Goal: Navigation & Orientation: Find specific page/section

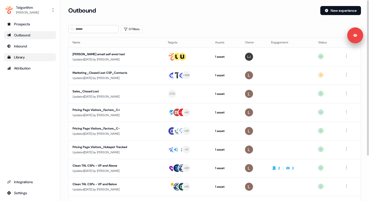
click at [27, 55] on div "Library" at bounding box center [30, 57] width 46 height 5
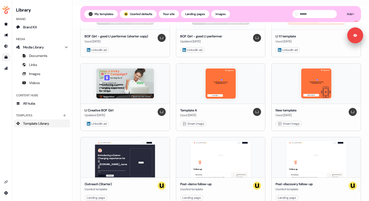
scroll to position [248, 0]
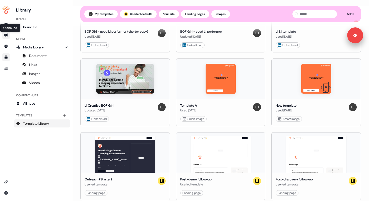
click at [6, 37] on icon "Go to outbound experience" at bounding box center [6, 35] width 4 height 4
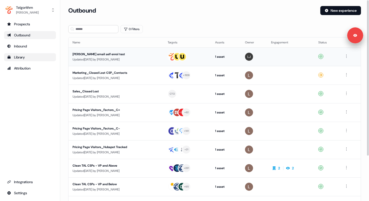
click at [106, 60] on div "Updated [DATE] by [PERSON_NAME]" at bounding box center [116, 59] width 87 height 5
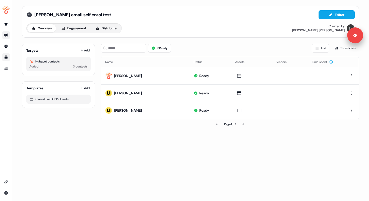
click at [27, 14] on icon at bounding box center [29, 14] width 5 height 5
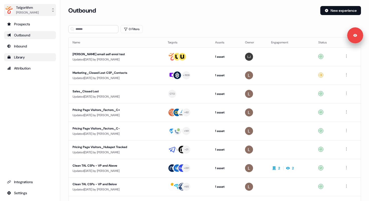
click at [17, 10] on div "Telgorithm" at bounding box center [27, 7] width 23 height 5
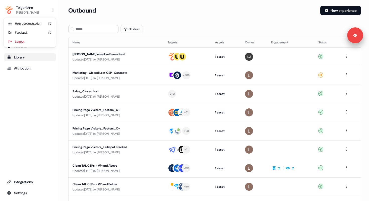
click at [21, 41] on div "Logout" at bounding box center [30, 41] width 48 height 9
